Goal: Entertainment & Leisure: Consume media (video, audio)

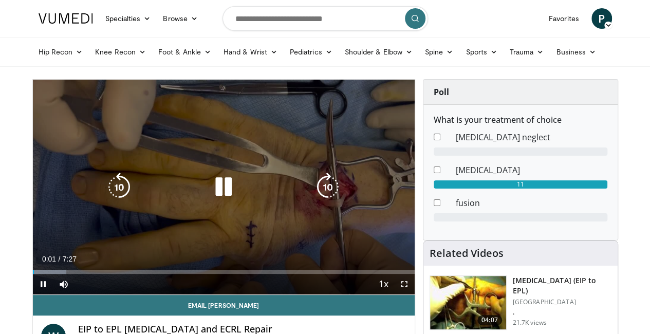
click at [224, 200] on icon "Video Player" at bounding box center [223, 187] width 29 height 29
click at [223, 202] on icon "Video Player" at bounding box center [223, 187] width 29 height 29
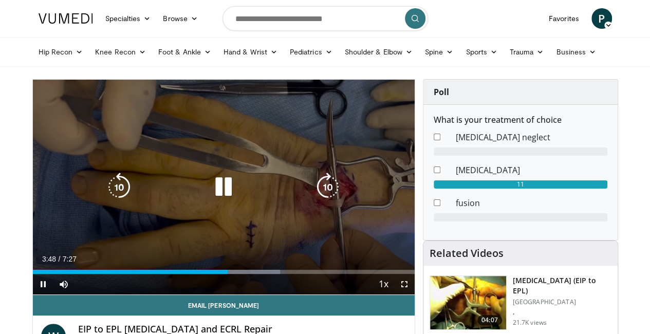
click at [209, 202] on icon "Video Player" at bounding box center [223, 187] width 29 height 29
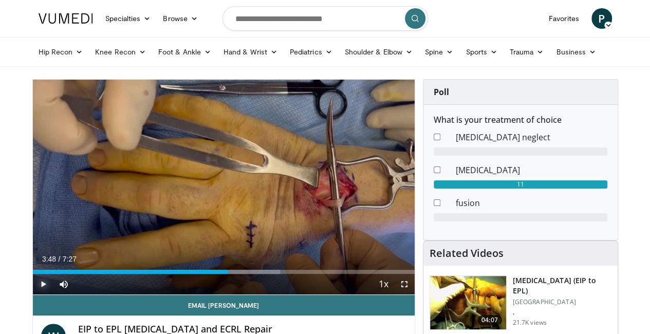
click at [33, 295] on span "Video Player" at bounding box center [43, 284] width 21 height 21
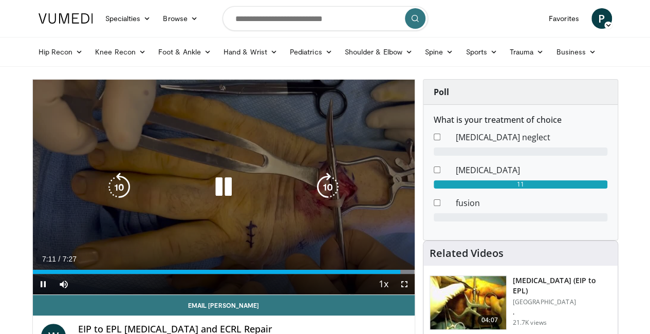
click at [224, 197] on icon "Video Player" at bounding box center [223, 187] width 29 height 29
